Goal: Task Accomplishment & Management: Complete application form

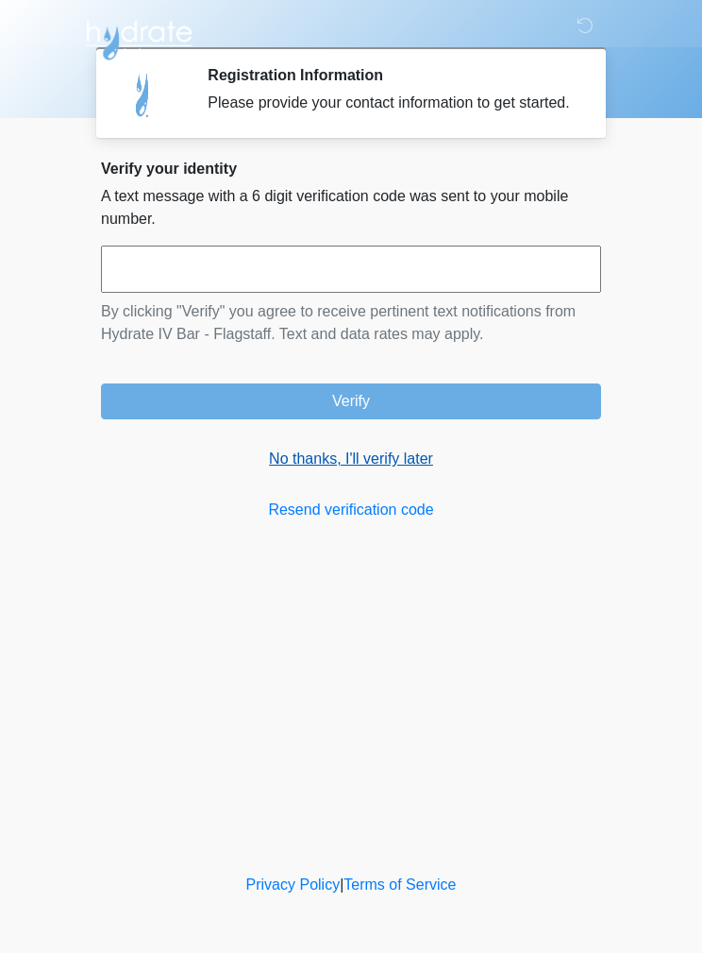
click at [397, 470] on link "No thanks, I'll verify later" at bounding box center [351, 459] width 500 height 23
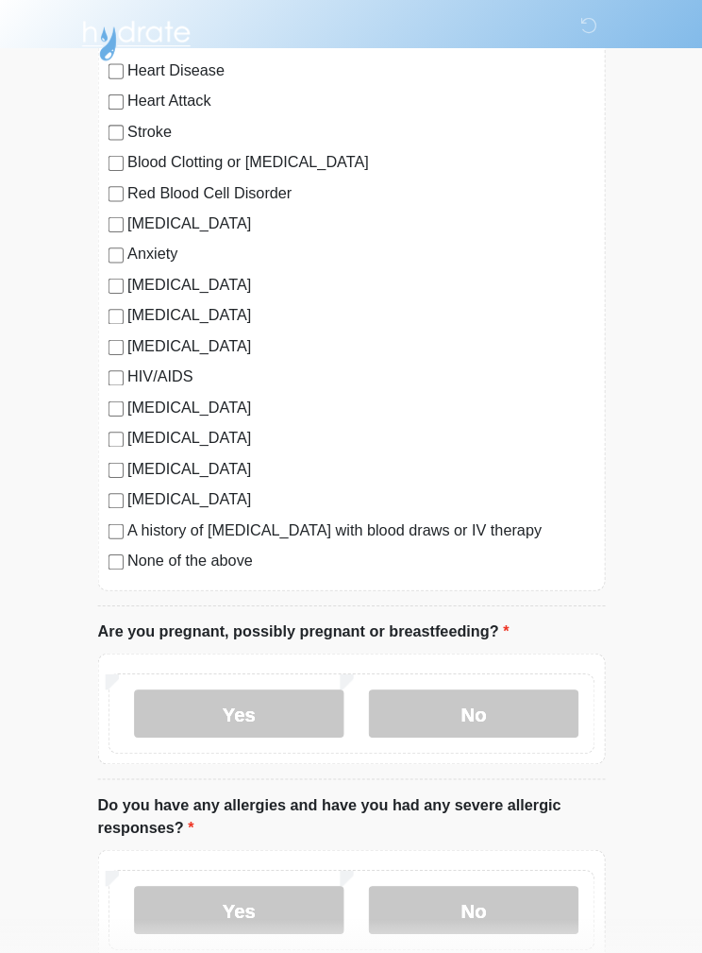
scroll to position [215, 0]
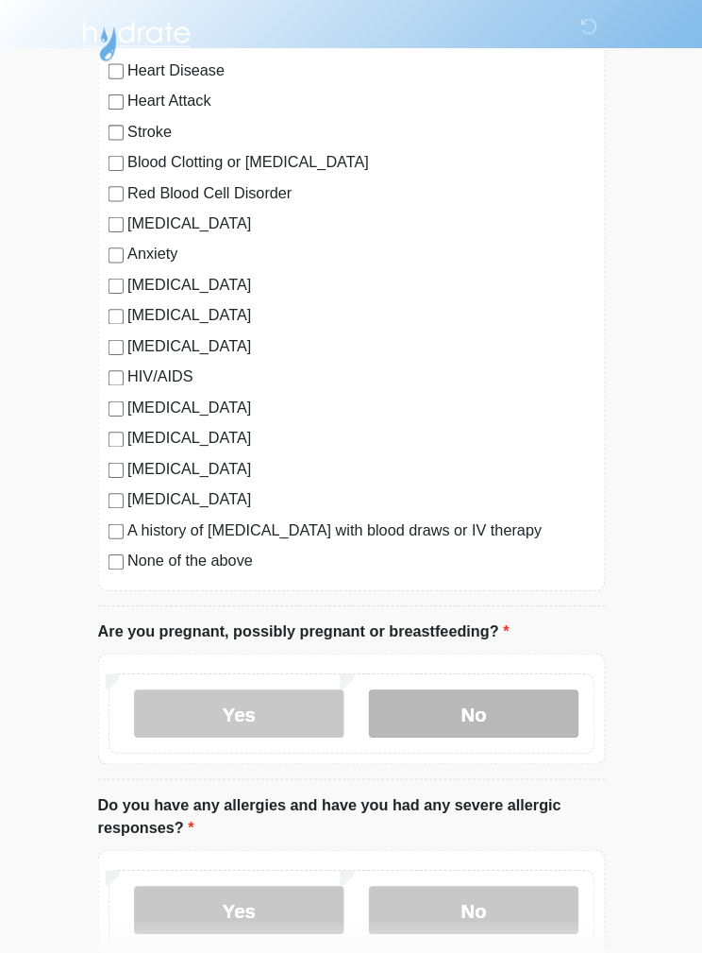
click at [492, 713] on label "No" at bounding box center [471, 702] width 207 height 47
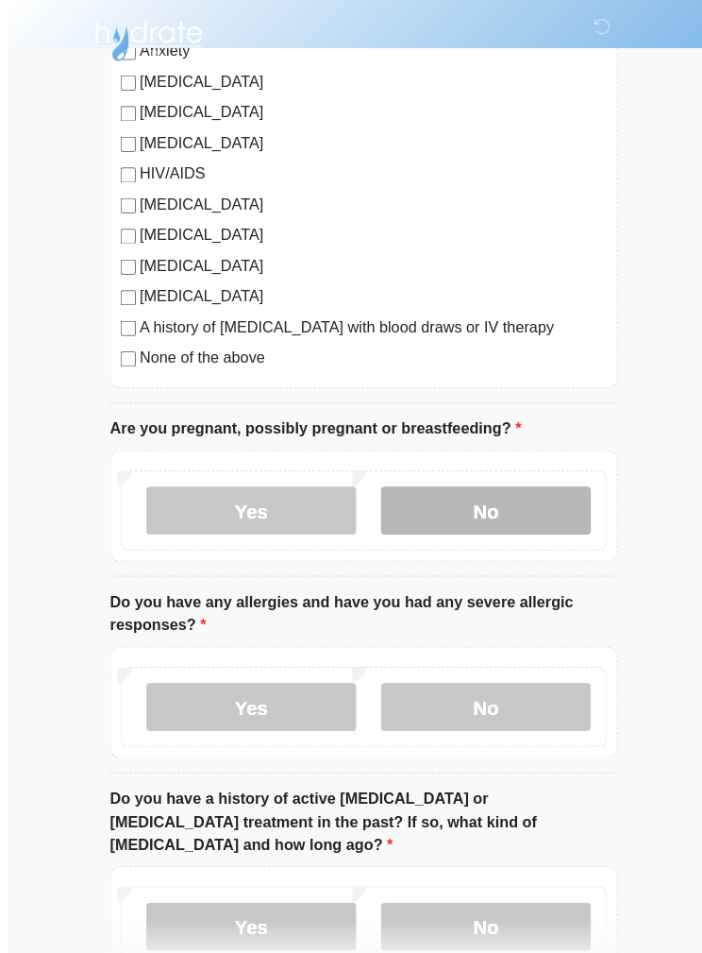
scroll to position [414, 0]
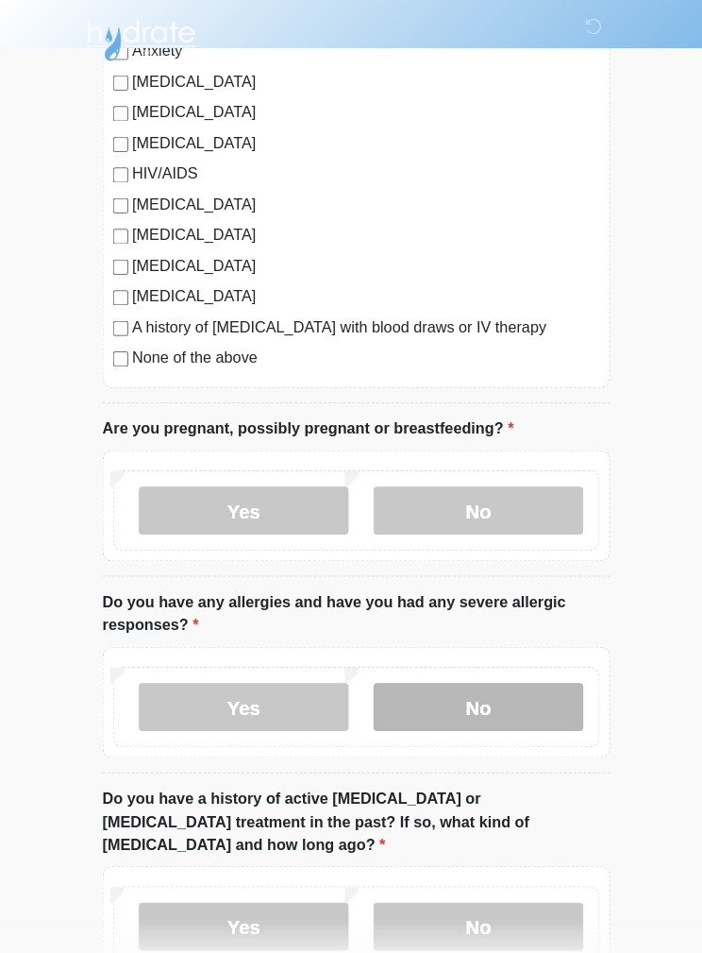
click at [523, 698] on label "No" at bounding box center [471, 696] width 207 height 47
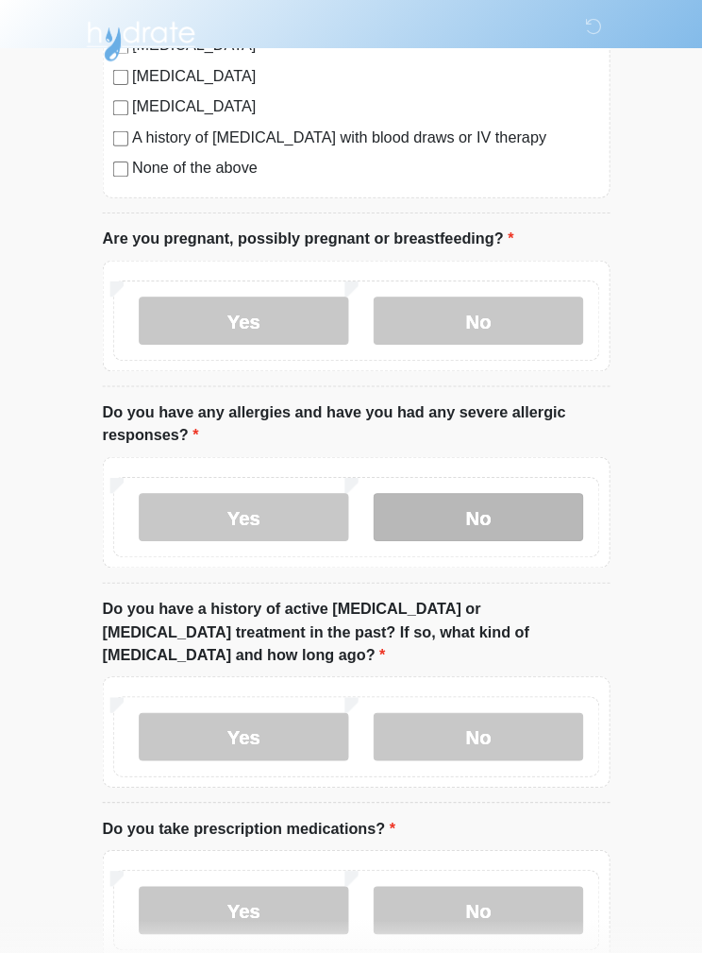
scroll to position [605, 0]
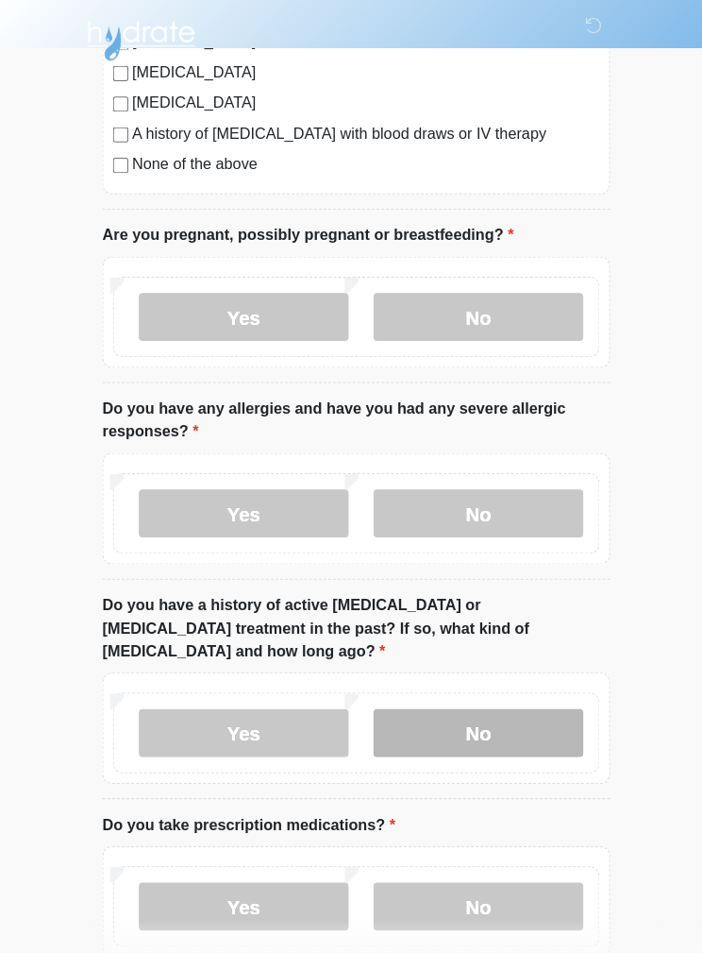
click at [514, 700] on label "No" at bounding box center [471, 722] width 207 height 47
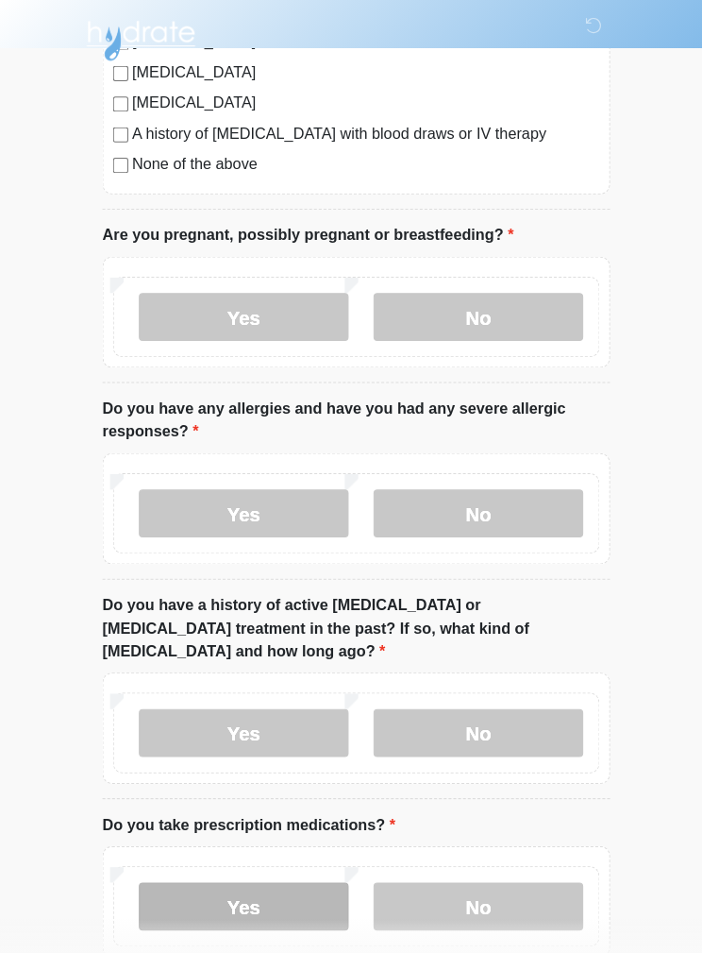
click at [300, 870] on label "Yes" at bounding box center [240, 893] width 207 height 47
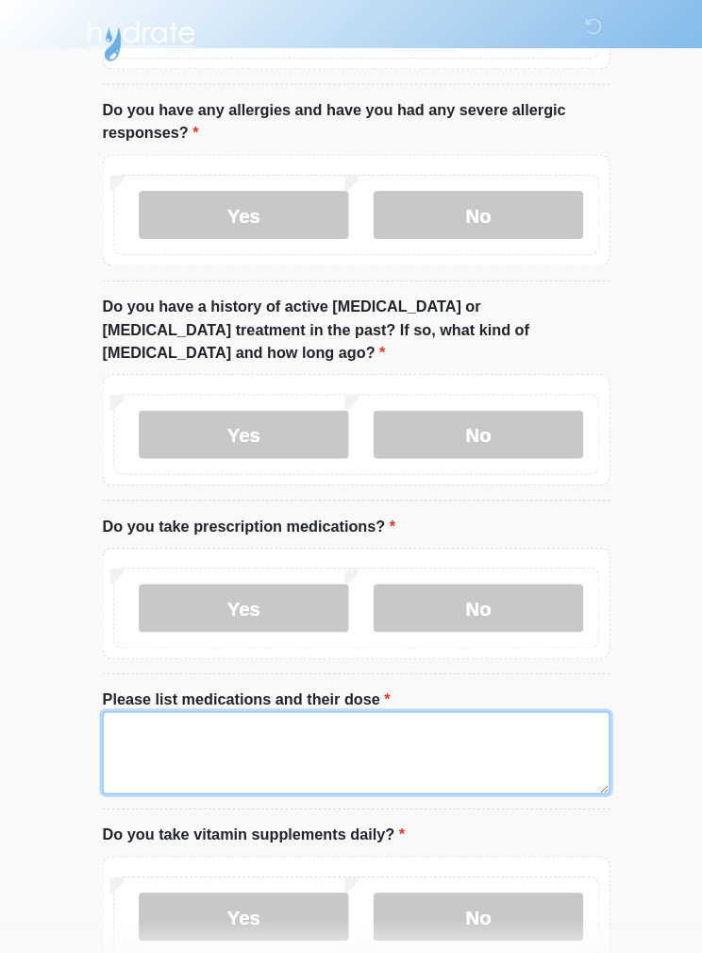
click at [454, 704] on textarea "Please list medications and their dose" at bounding box center [351, 741] width 500 height 81
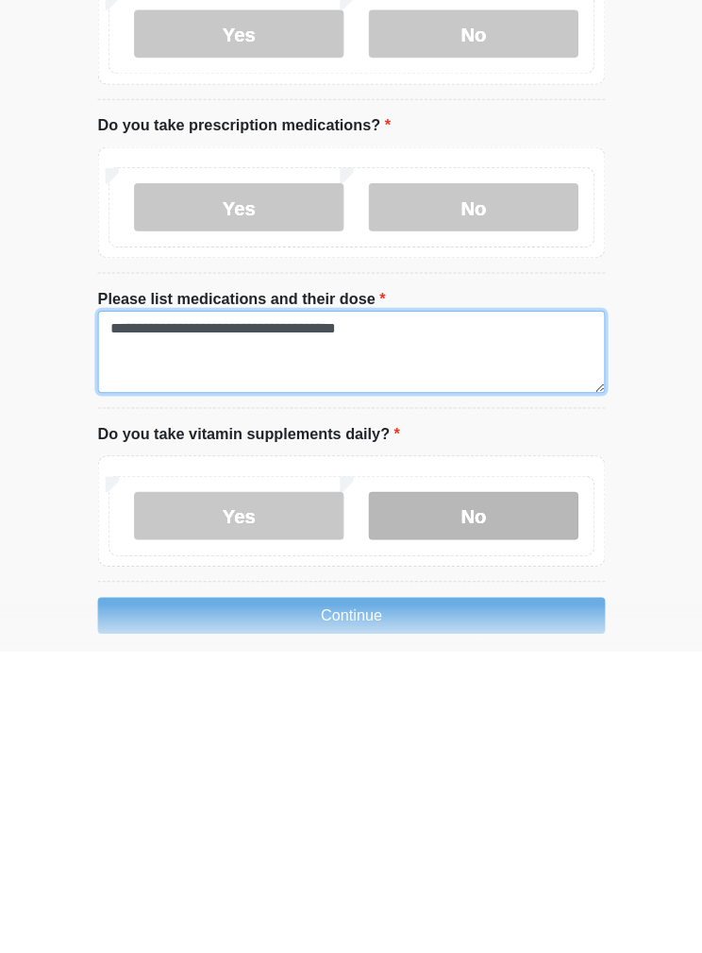
type textarea "**********"
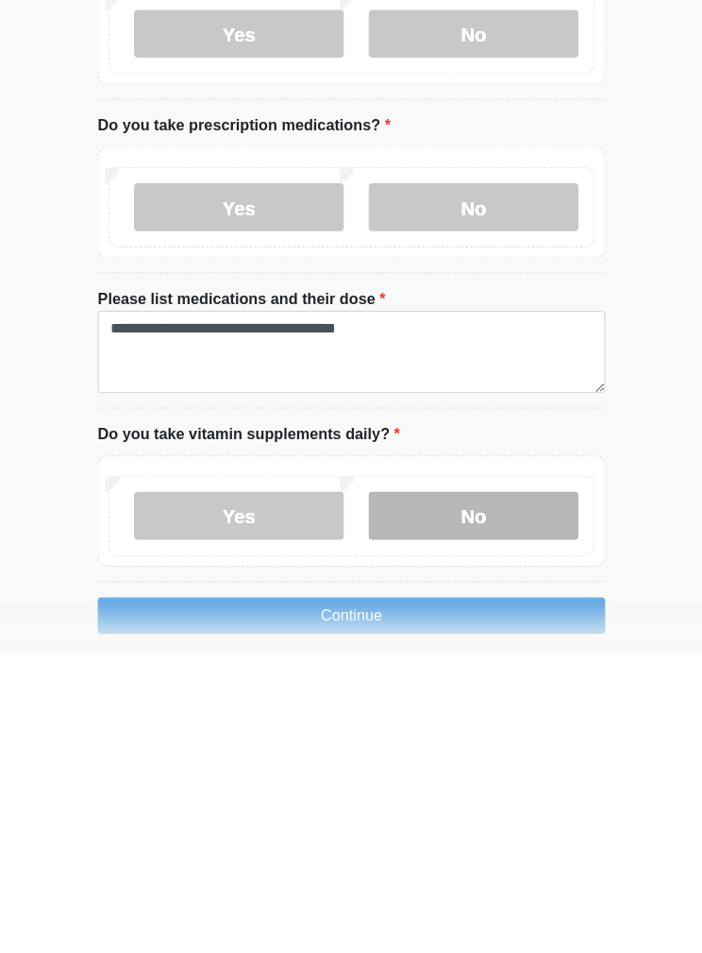
click at [535, 795] on label "No" at bounding box center [471, 818] width 207 height 47
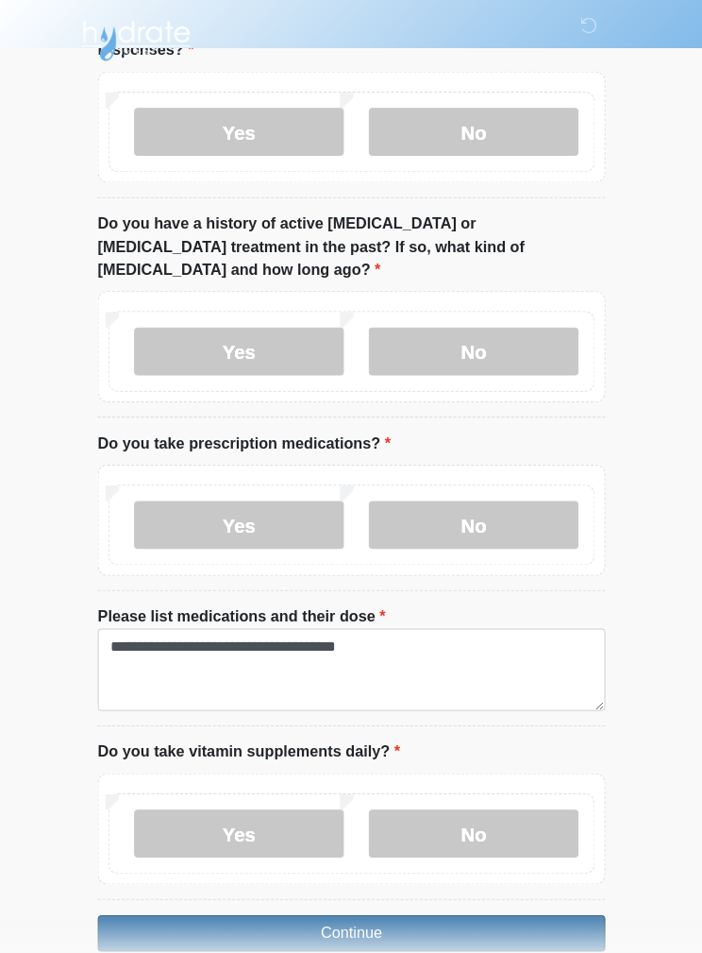
click at [524, 902] on button "Continue" at bounding box center [351, 920] width 500 height 36
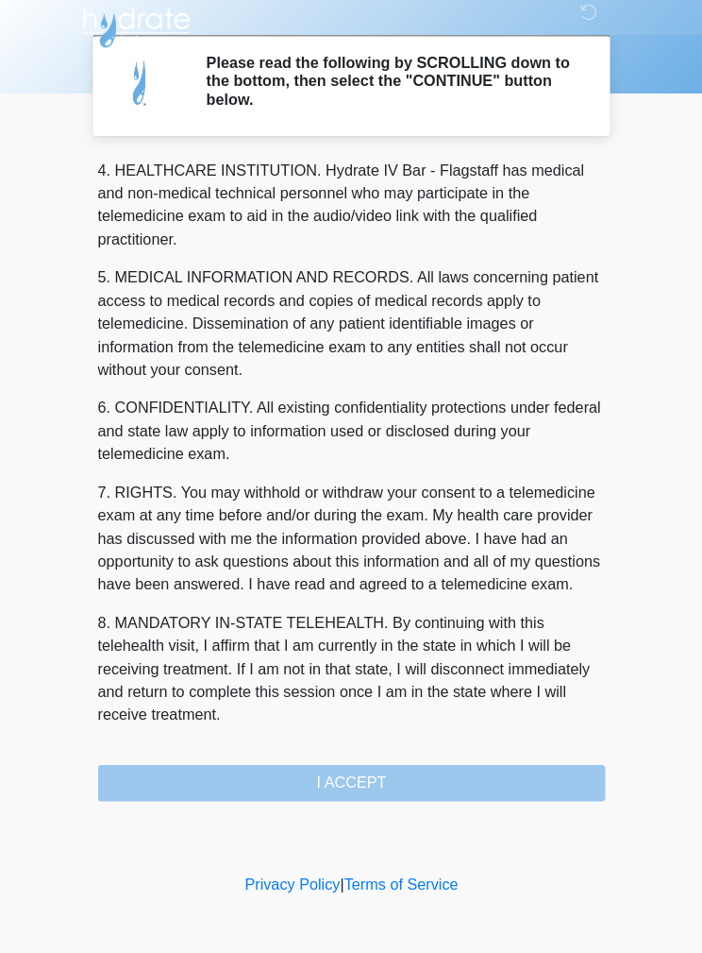
scroll to position [543, 0]
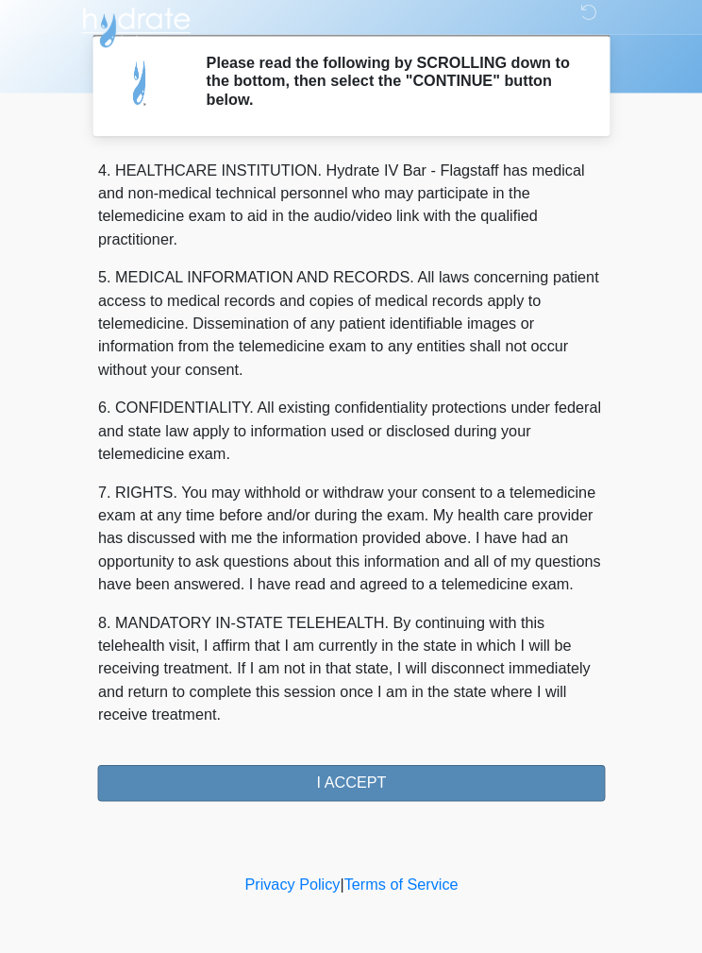
click at [502, 768] on button "I ACCEPT" at bounding box center [351, 785] width 500 height 36
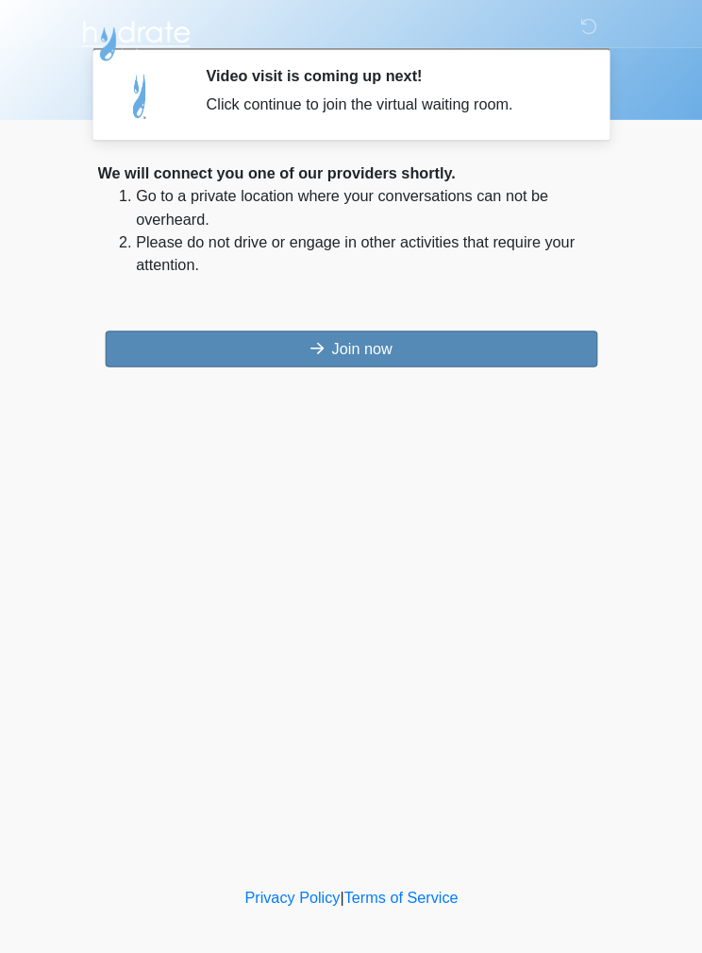
click at [495, 329] on button "Join now" at bounding box center [351, 344] width 485 height 36
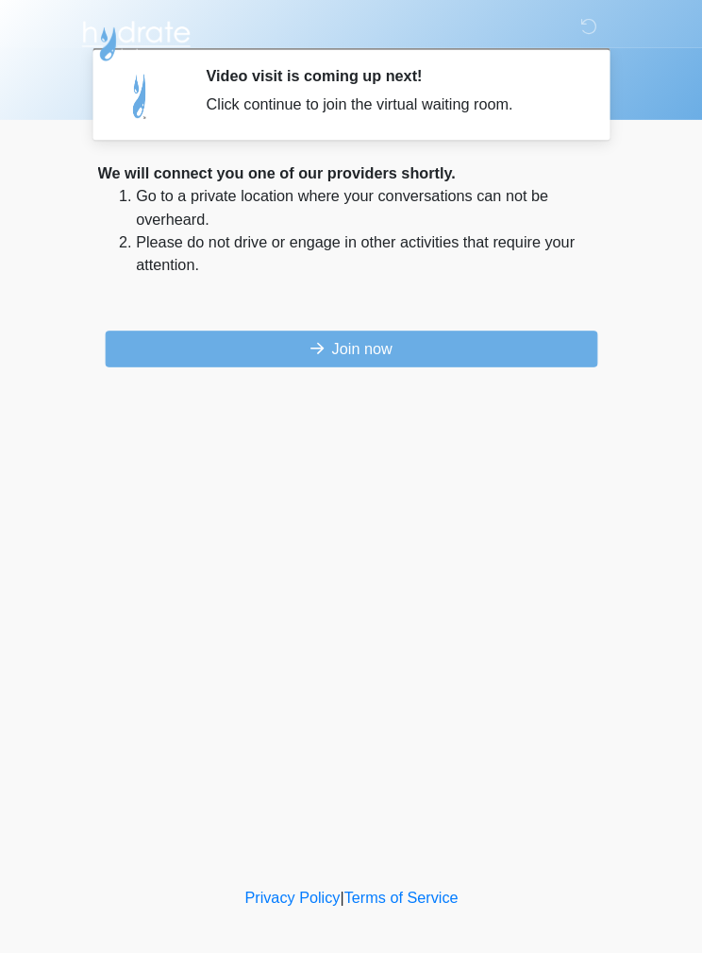
click at [687, 481] on body "‎ ‎ ‎ ‎ Video visit is coming up next! Click continue to join the virtual waiti…" at bounding box center [351, 476] width 702 height 953
